Goal: Check status

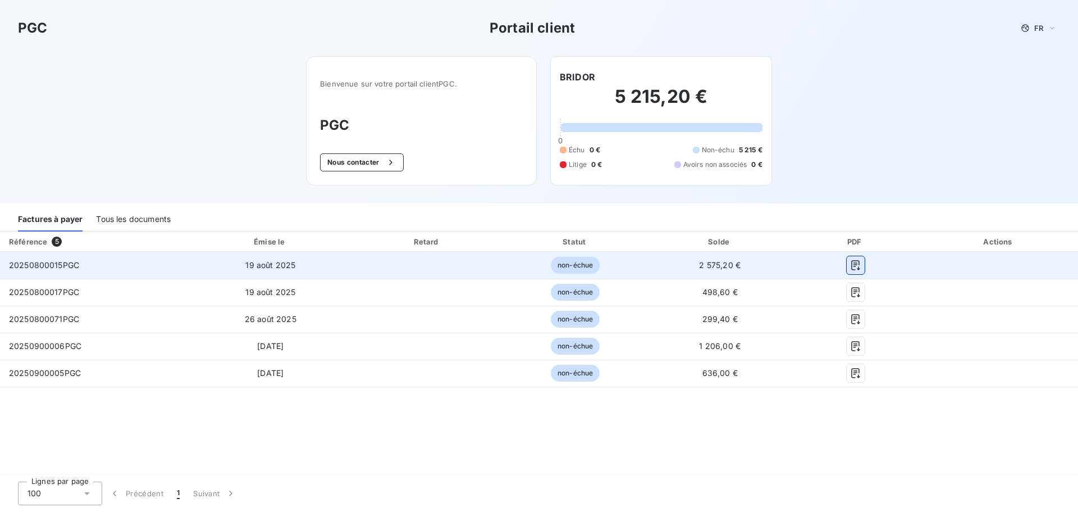
click at [857, 268] on icon "button" at bounding box center [855, 264] width 11 height 11
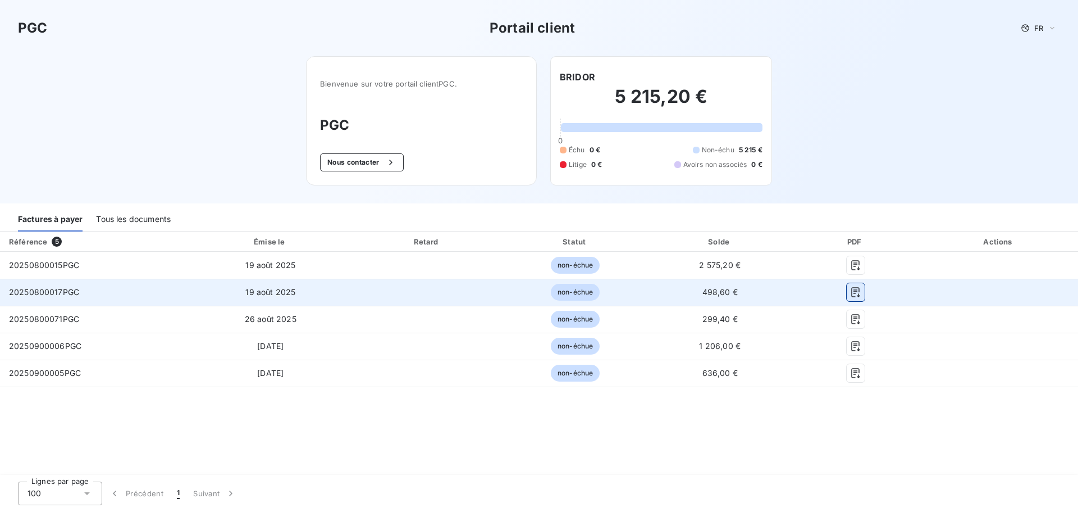
click at [859, 291] on icon "button" at bounding box center [855, 291] width 11 height 11
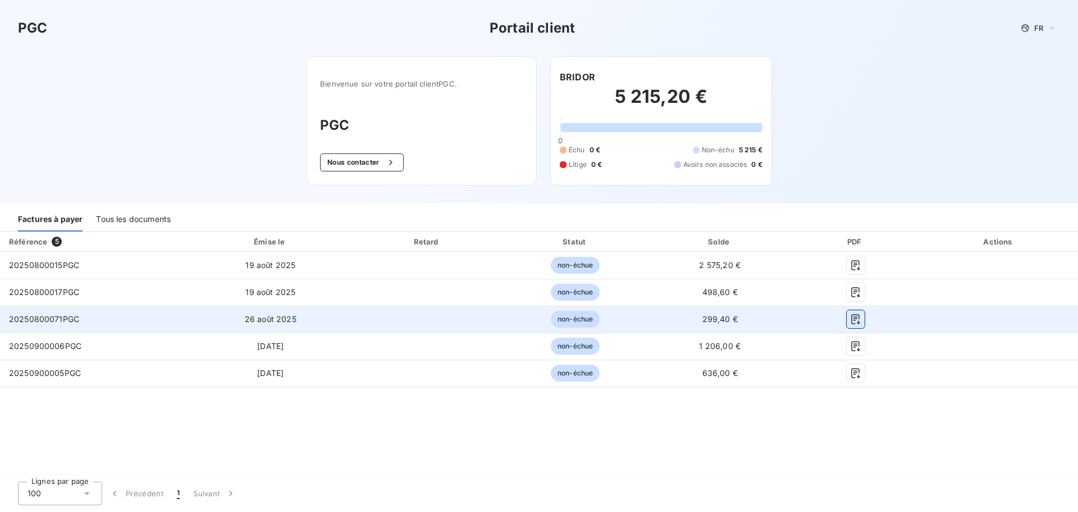
click at [853, 319] on icon "button" at bounding box center [855, 318] width 11 height 11
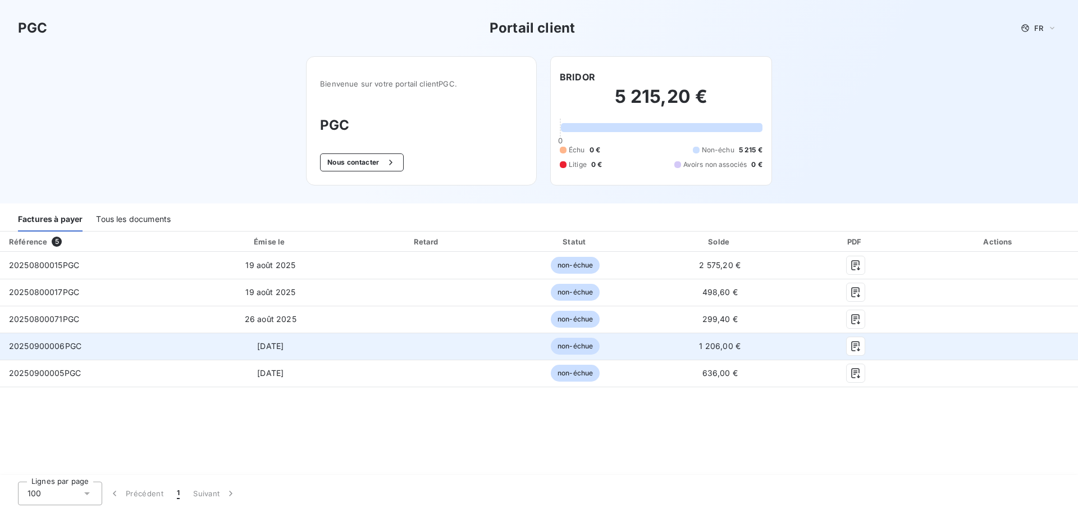
click at [843, 339] on div at bounding box center [855, 346] width 111 height 18
click at [854, 352] on button "button" at bounding box center [856, 346] width 18 height 18
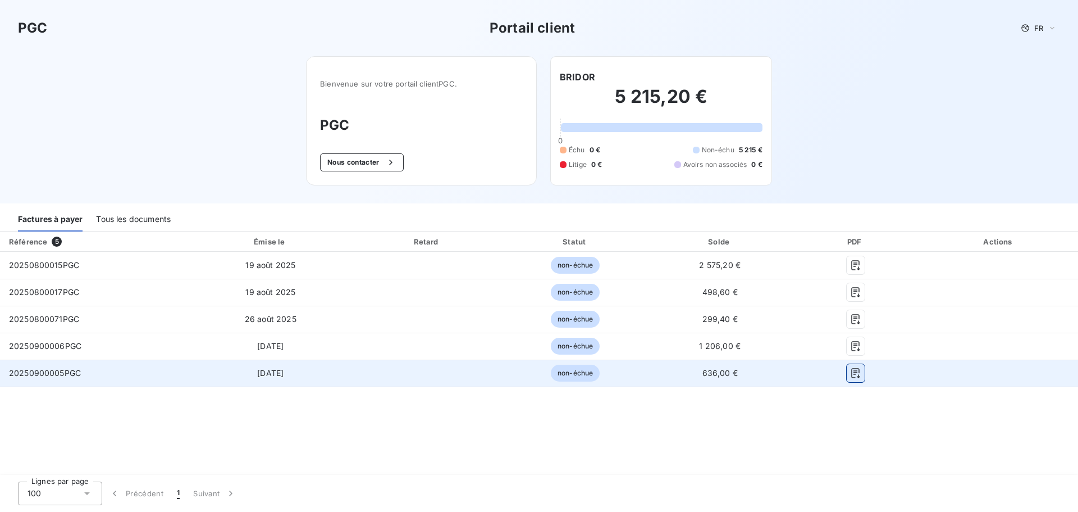
click at [858, 372] on icon "button" at bounding box center [855, 372] width 11 height 11
